Goal: Task Accomplishment & Management: Complete application form

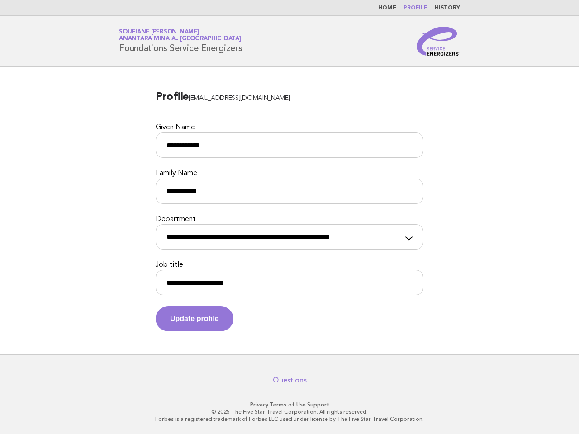
click at [289, 217] on label "Department" at bounding box center [290, 219] width 268 height 9
click at [289, 224] on select "**********" at bounding box center [290, 236] width 268 height 25
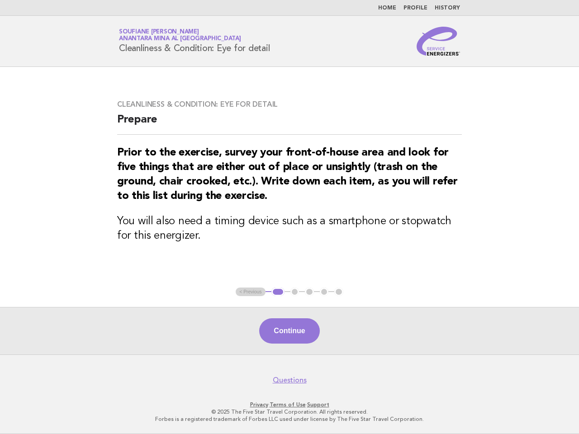
click at [289, 217] on h3 "You will also need a timing device such as a smartphone or stopwatch for this e…" at bounding box center [289, 228] width 345 height 29
